Goal: Download file/media

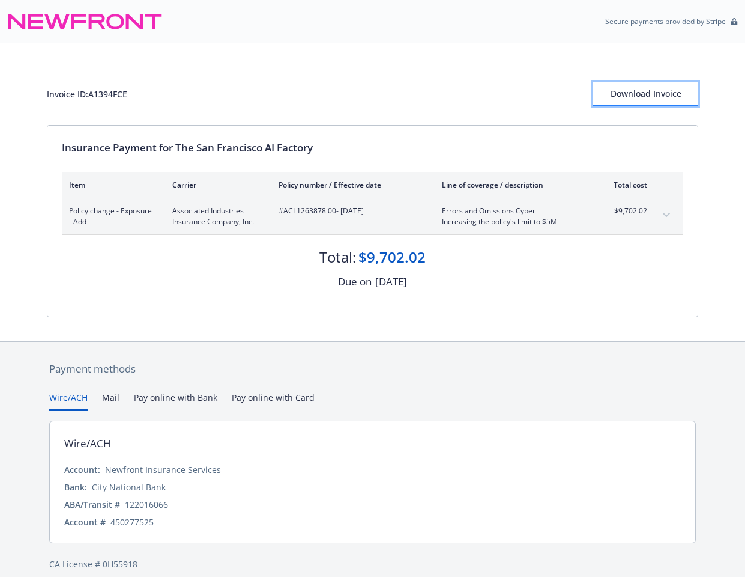
click at [653, 101] on div "Download Invoice" at bounding box center [645, 93] width 105 height 23
